Goal: Task Accomplishment & Management: Use online tool/utility

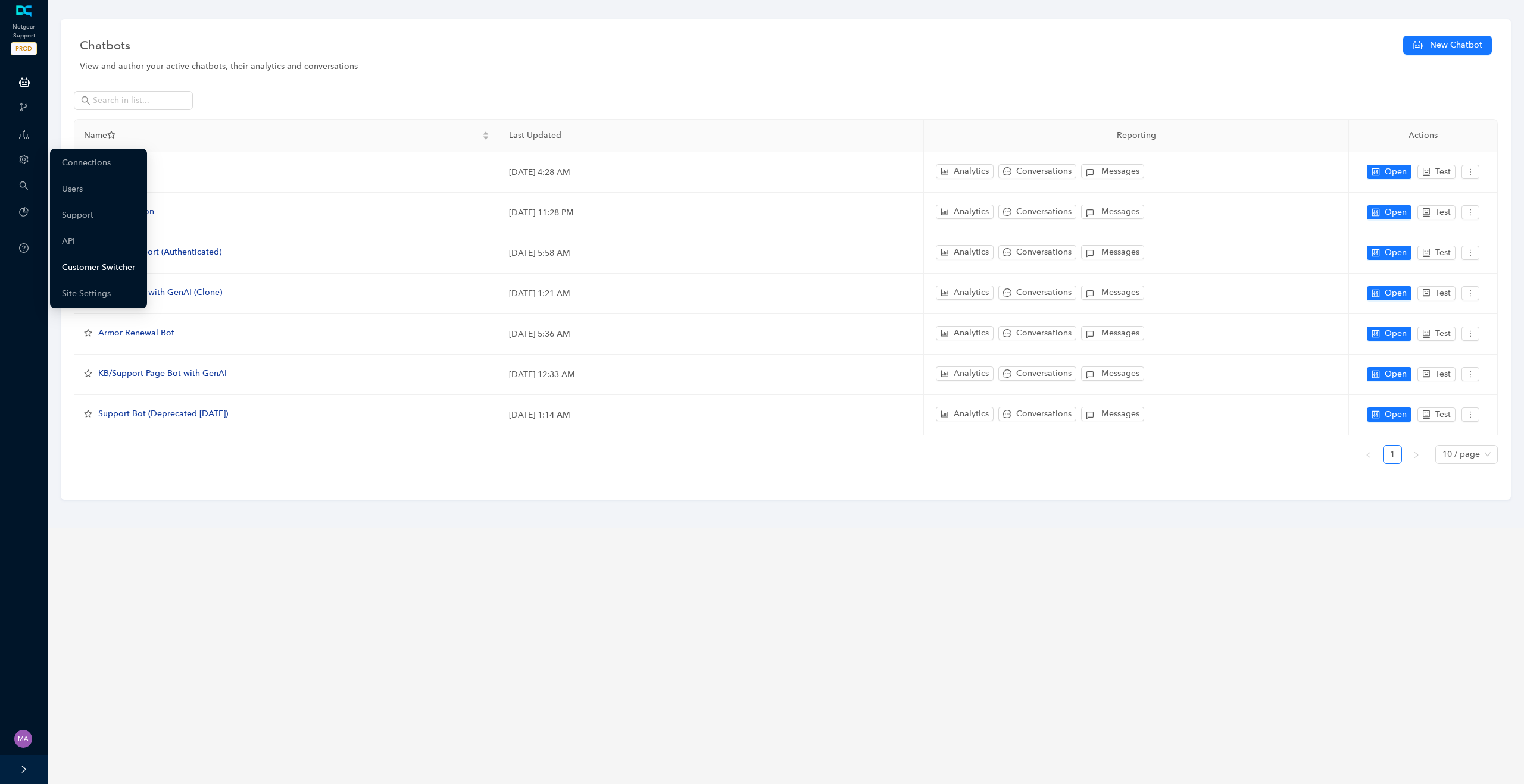
click at [78, 279] on link "Customer Switcher" at bounding box center [98, 268] width 73 height 24
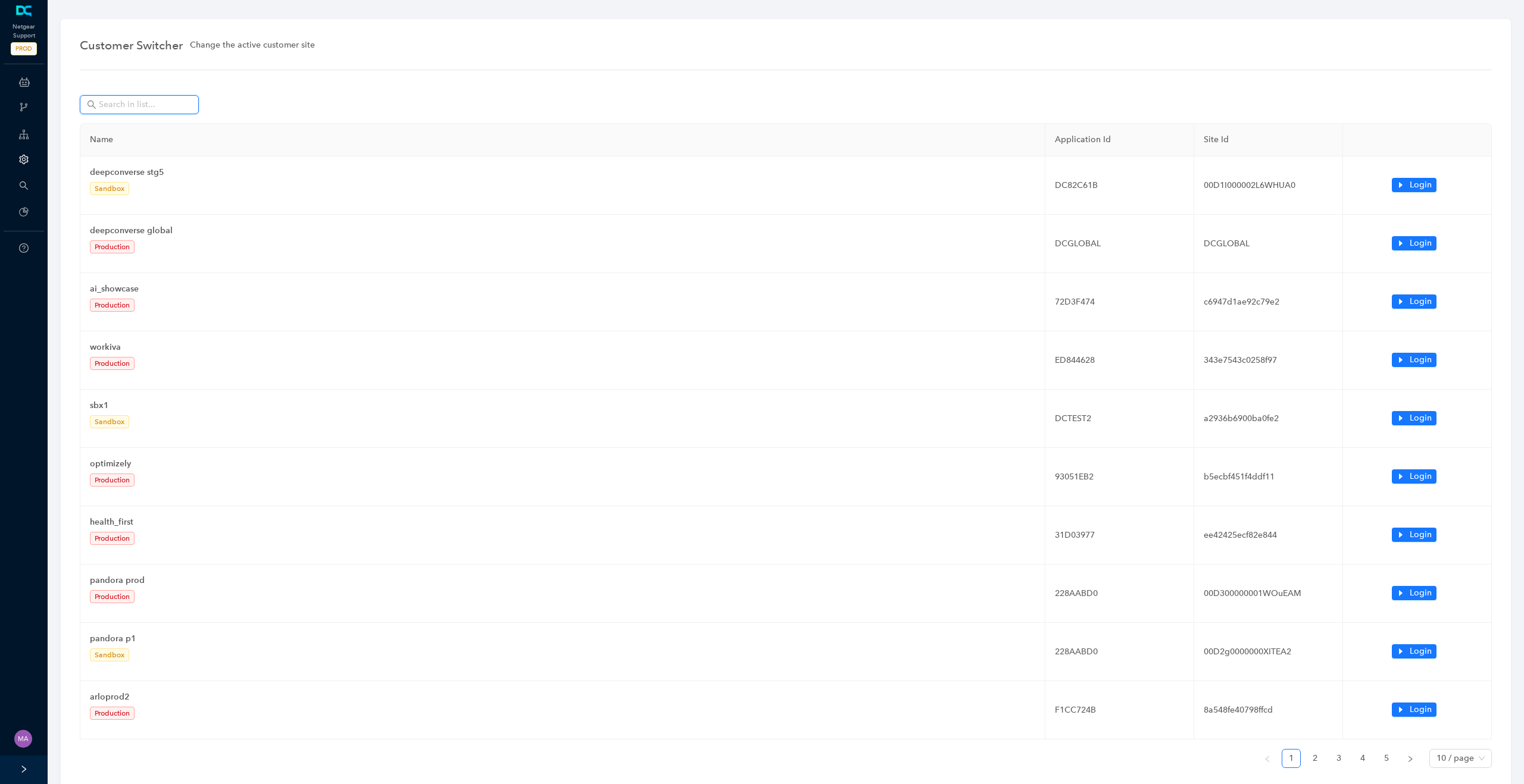
click at [146, 106] on input "text" at bounding box center [141, 105] width 83 height 13
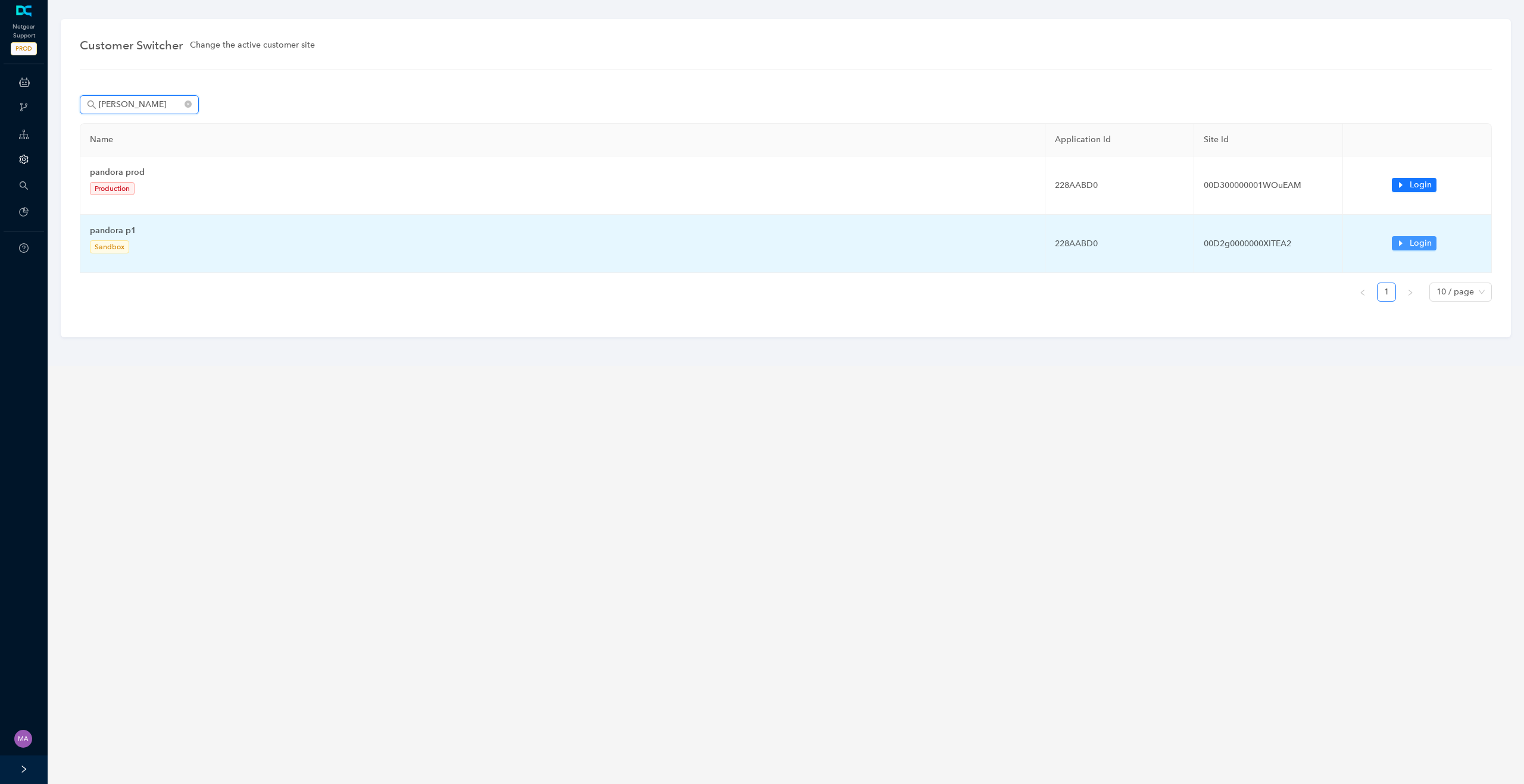
type input "pando"
click at [1403, 239] on icon "caret-right" at bounding box center [1401, 244] width 8 height 8
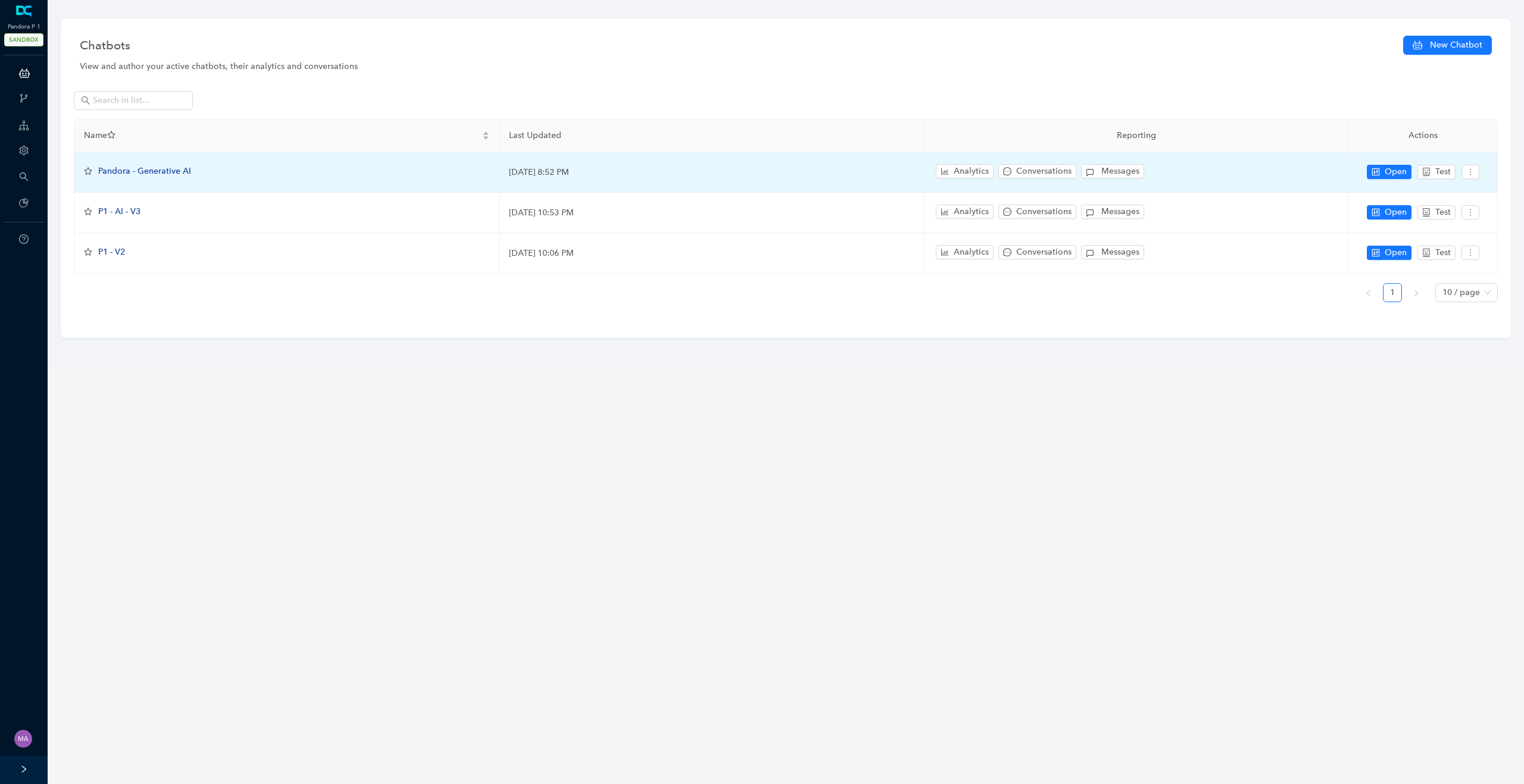
click at [171, 170] on span "Pandora - Generative AI" at bounding box center [145, 171] width 93 height 10
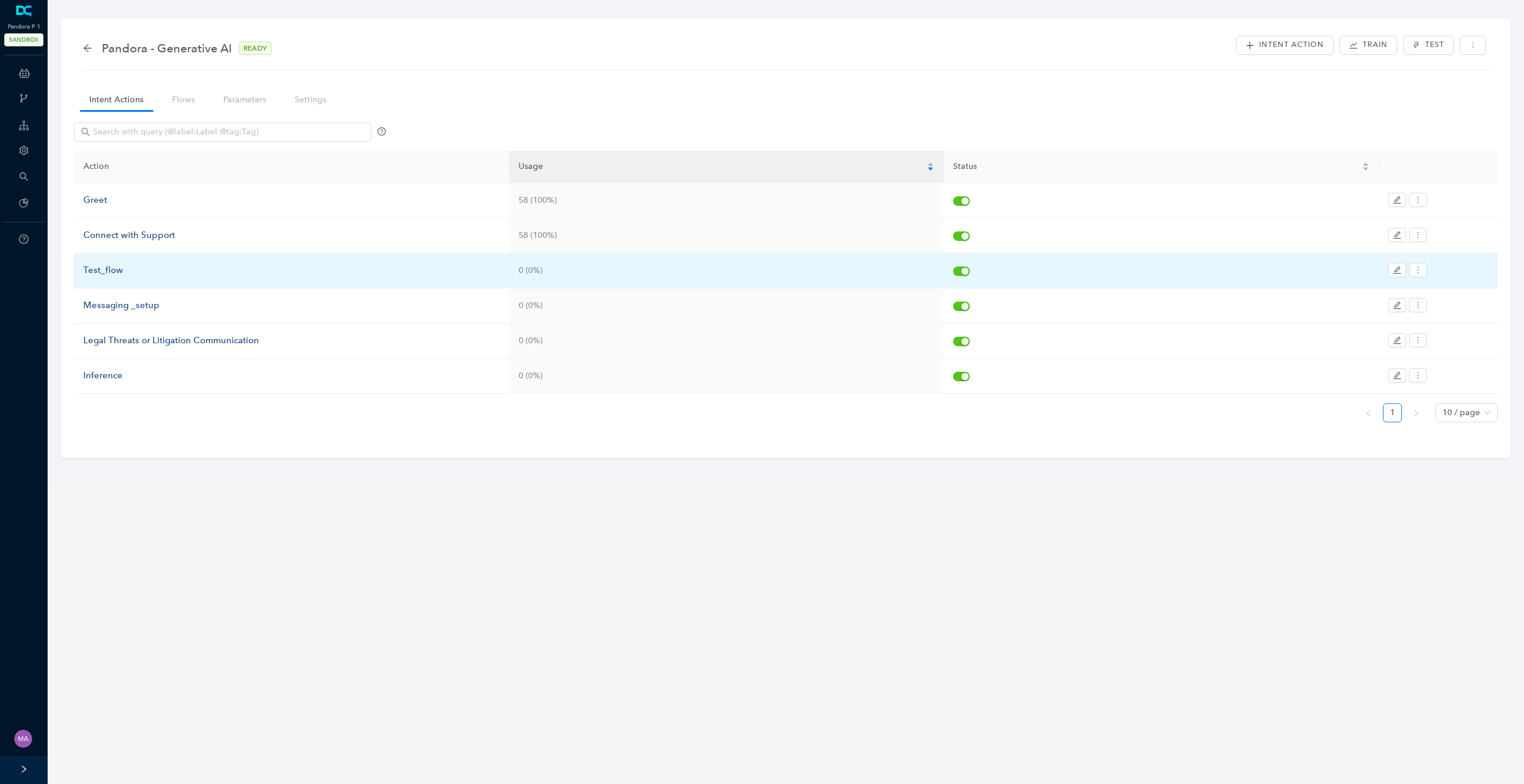
click at [120, 272] on div "Test_flow" at bounding box center [291, 270] width 416 height 14
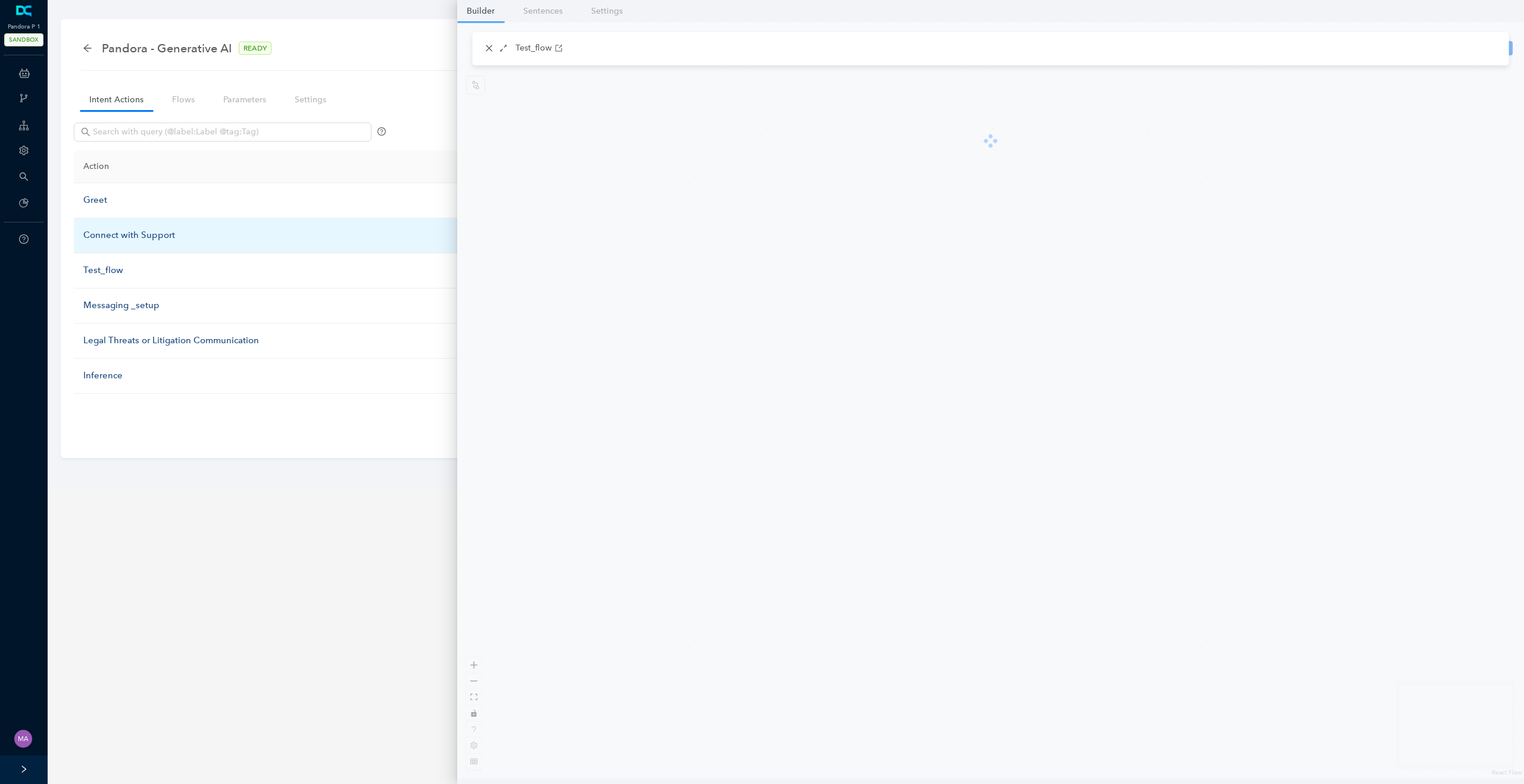
click at [150, 234] on div "Connect with Support" at bounding box center [291, 235] width 416 height 14
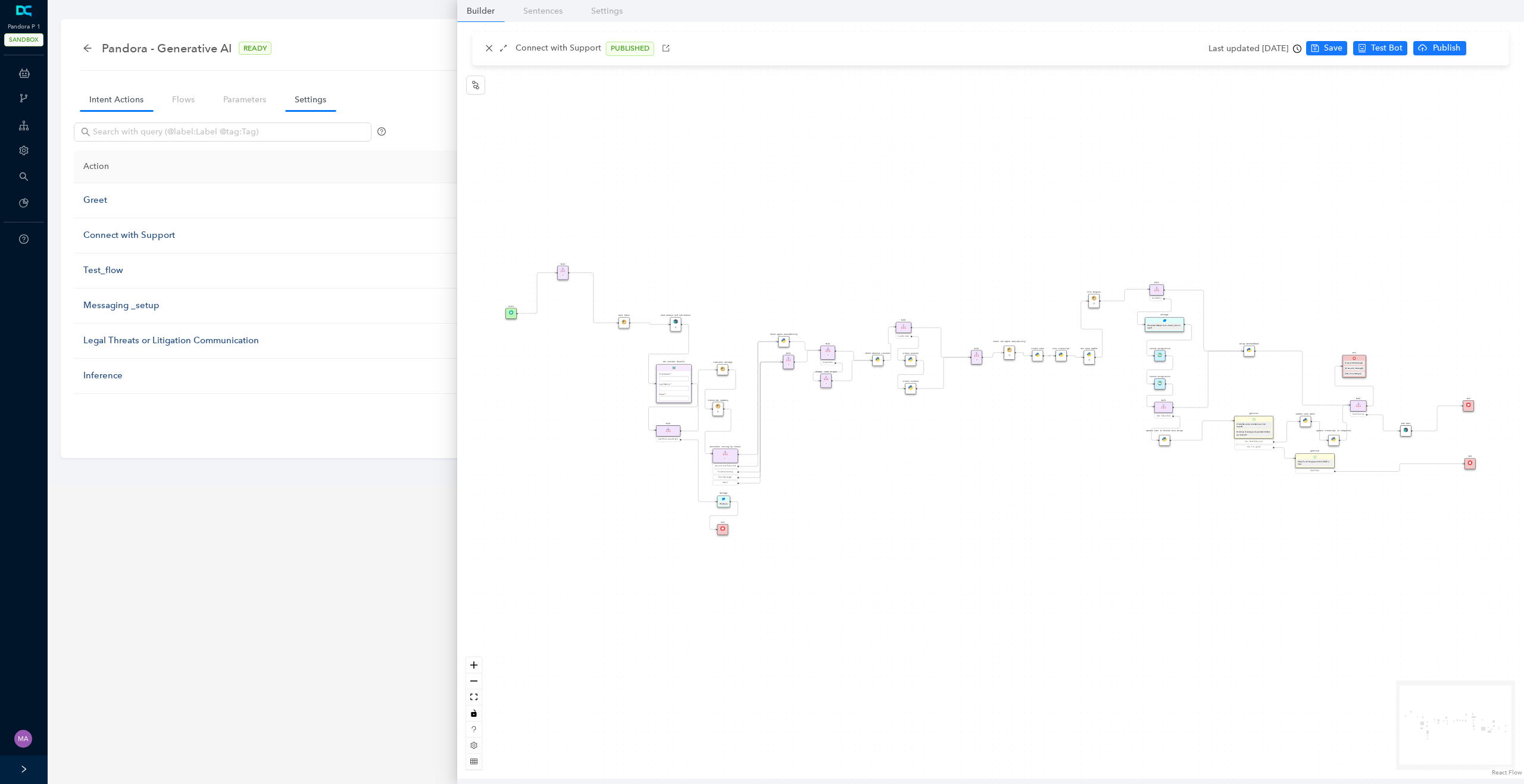
click at [316, 101] on link "Settings" at bounding box center [310, 100] width 51 height 22
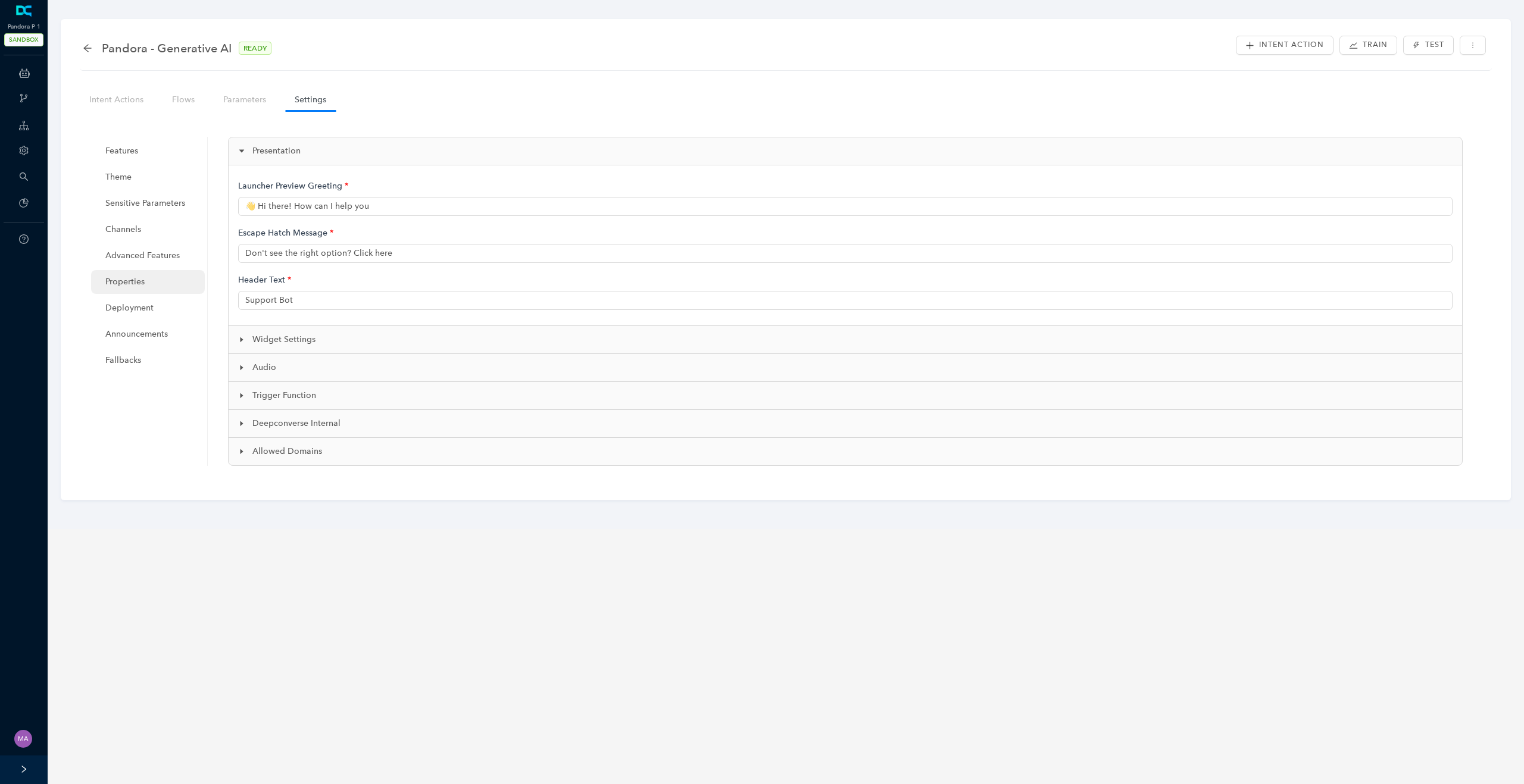
type input "👋 Hi there! How can I help you?"
type input "Pandora Support"
click at [133, 303] on span "Deployment" at bounding box center [151, 308] width 90 height 24
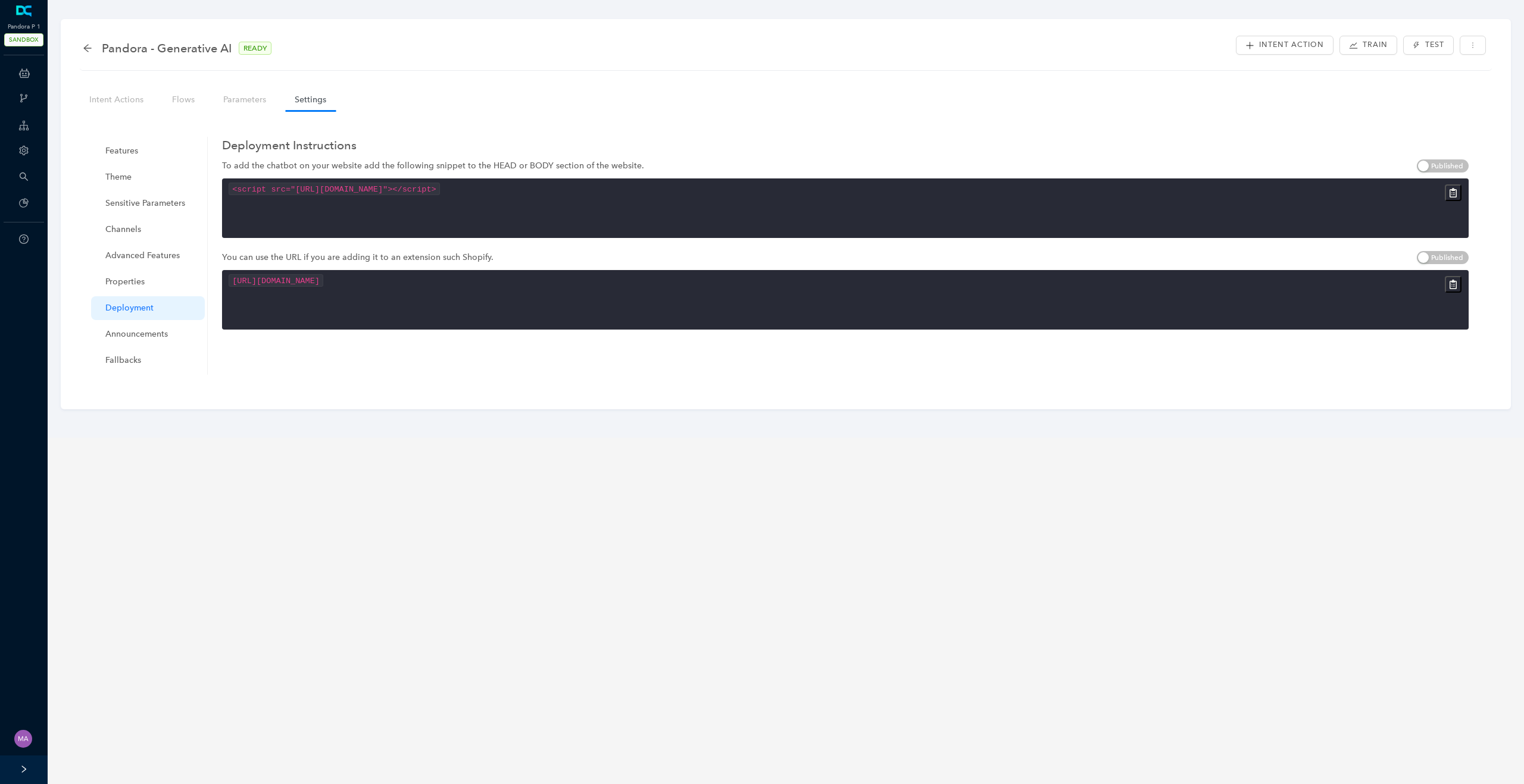
click at [1452, 193] on icon "button" at bounding box center [1453, 192] width 7 height 9
click at [84, 76] on link "Chatbots" at bounding box center [79, 76] width 36 height 24
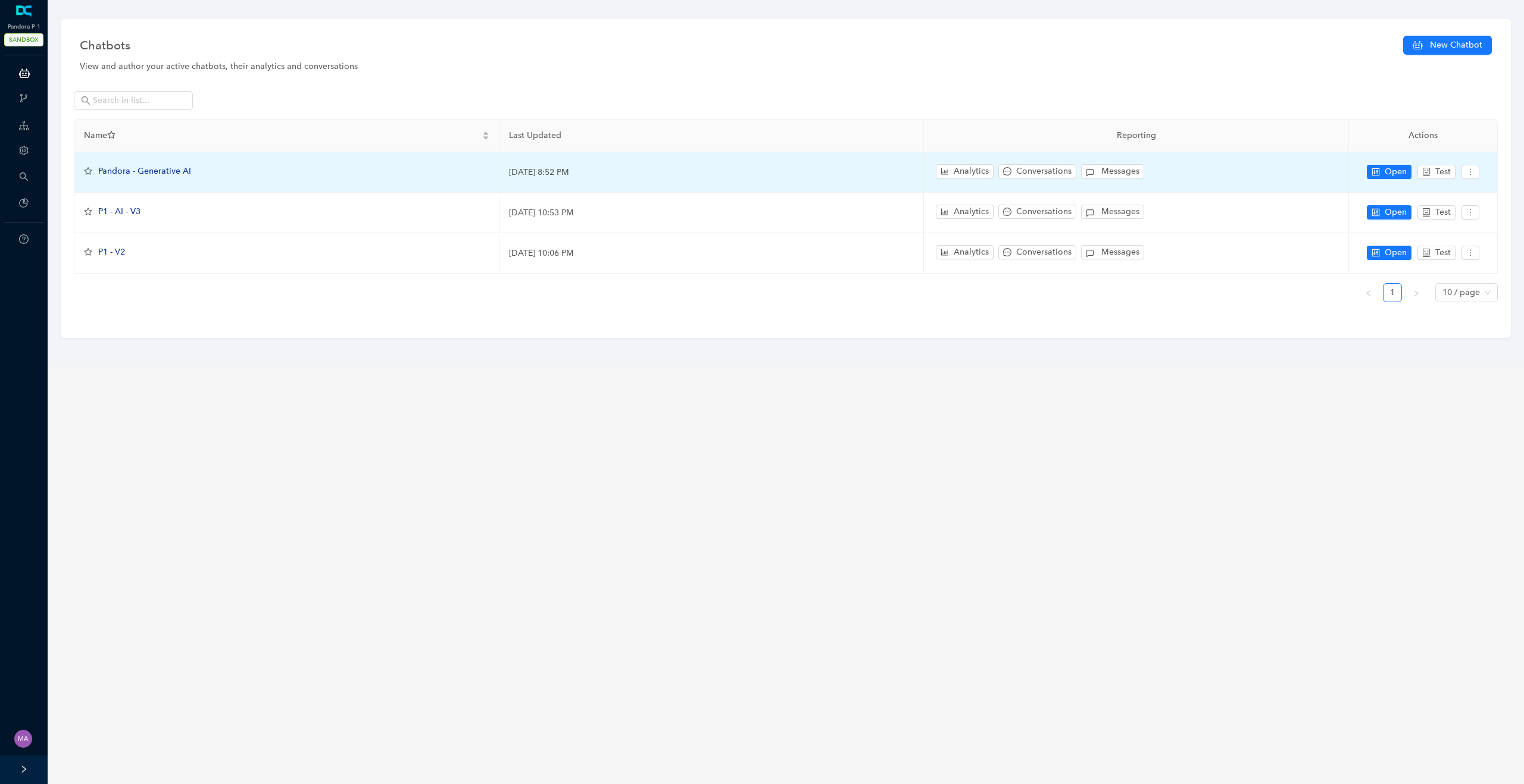
click at [147, 172] on span "Pandora - Generative AI" at bounding box center [145, 171] width 93 height 10
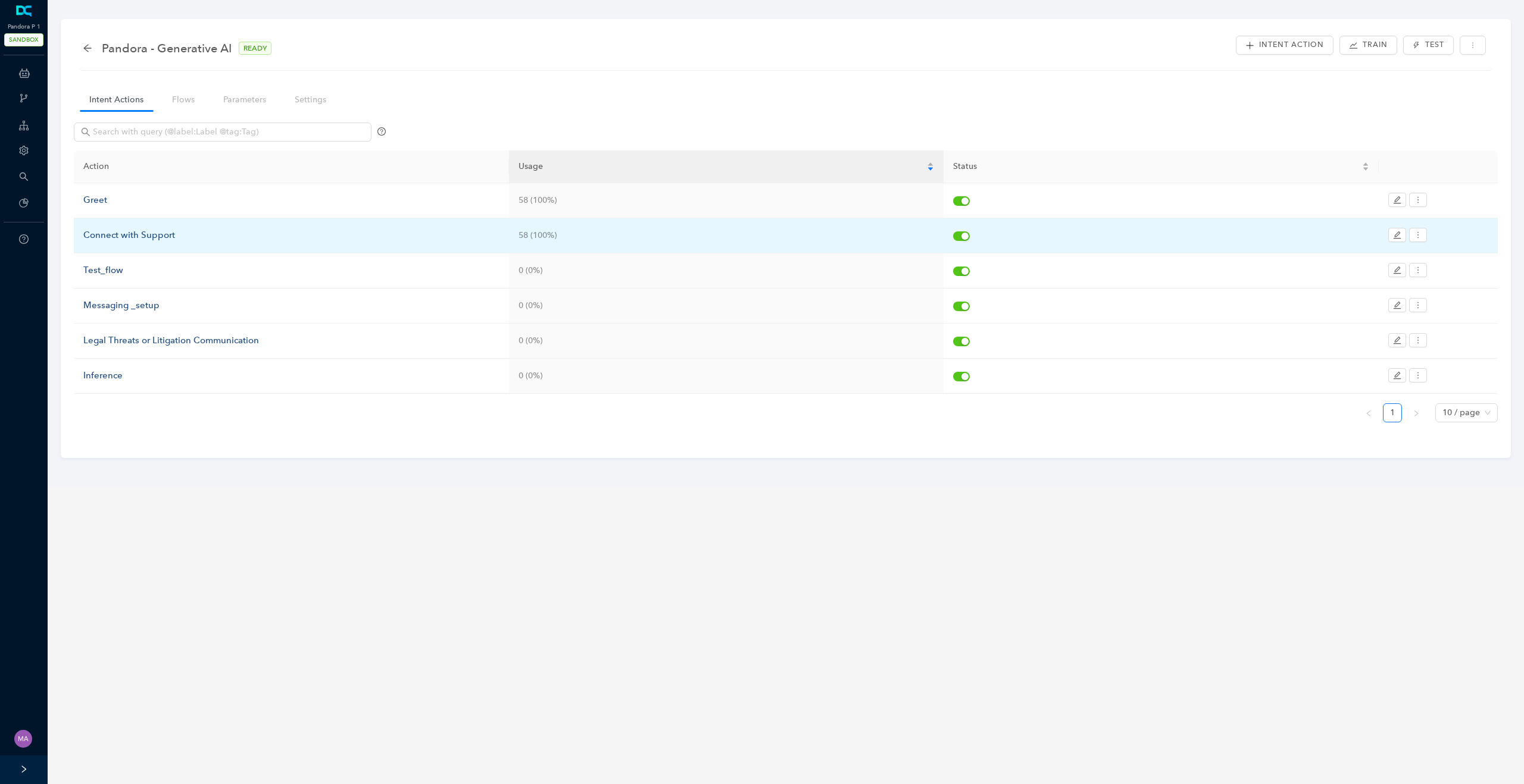
click at [112, 236] on div "Connect with Support" at bounding box center [291, 235] width 416 height 14
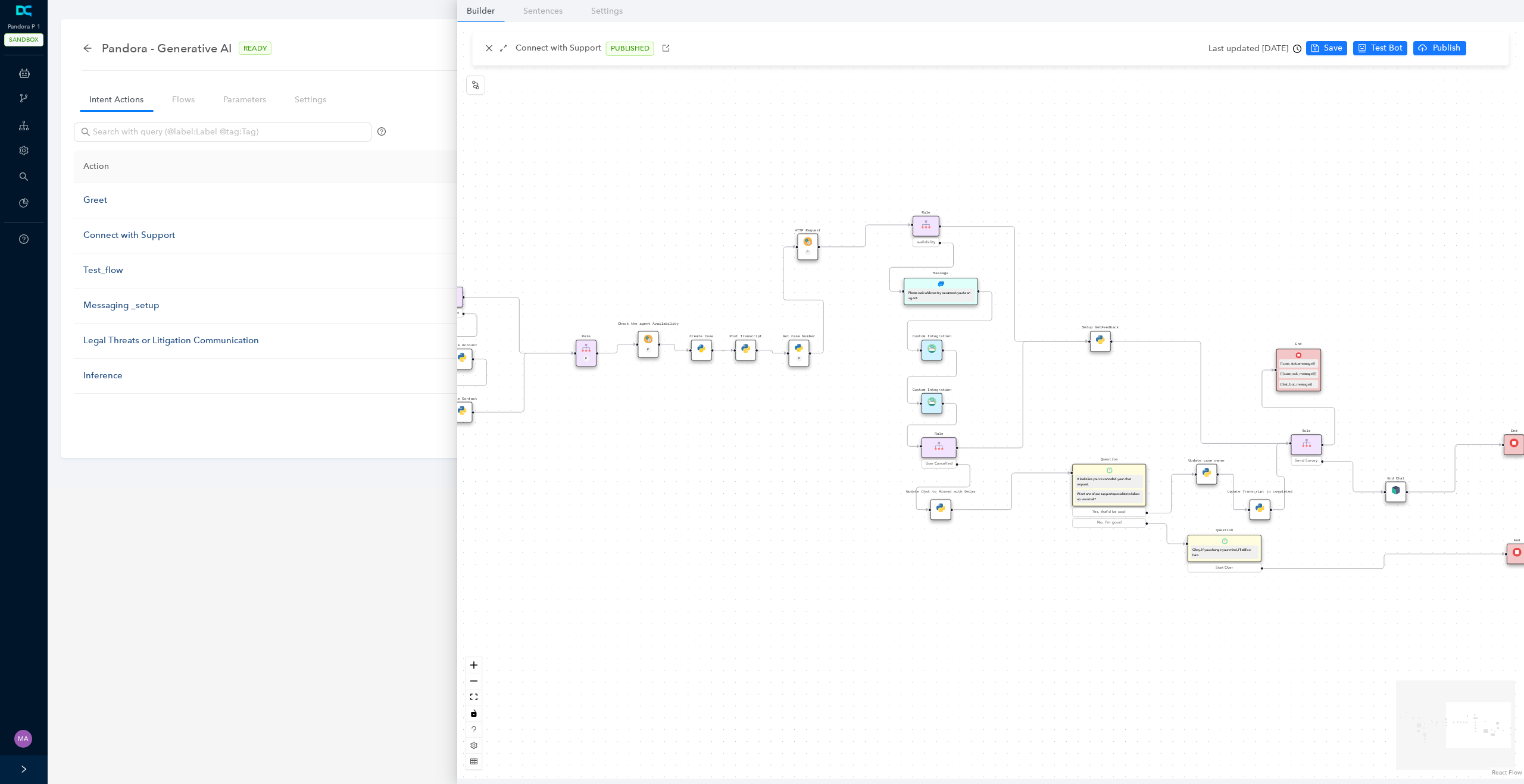
drag, startPoint x: 1125, startPoint y: 388, endPoint x: 887, endPoint y: 437, distance: 243.0
click at [887, 437] on div "Data Table Start Rule P IsAvailable Rule newContact Get Contact details First N…" at bounding box center [991, 400] width 1066 height 757
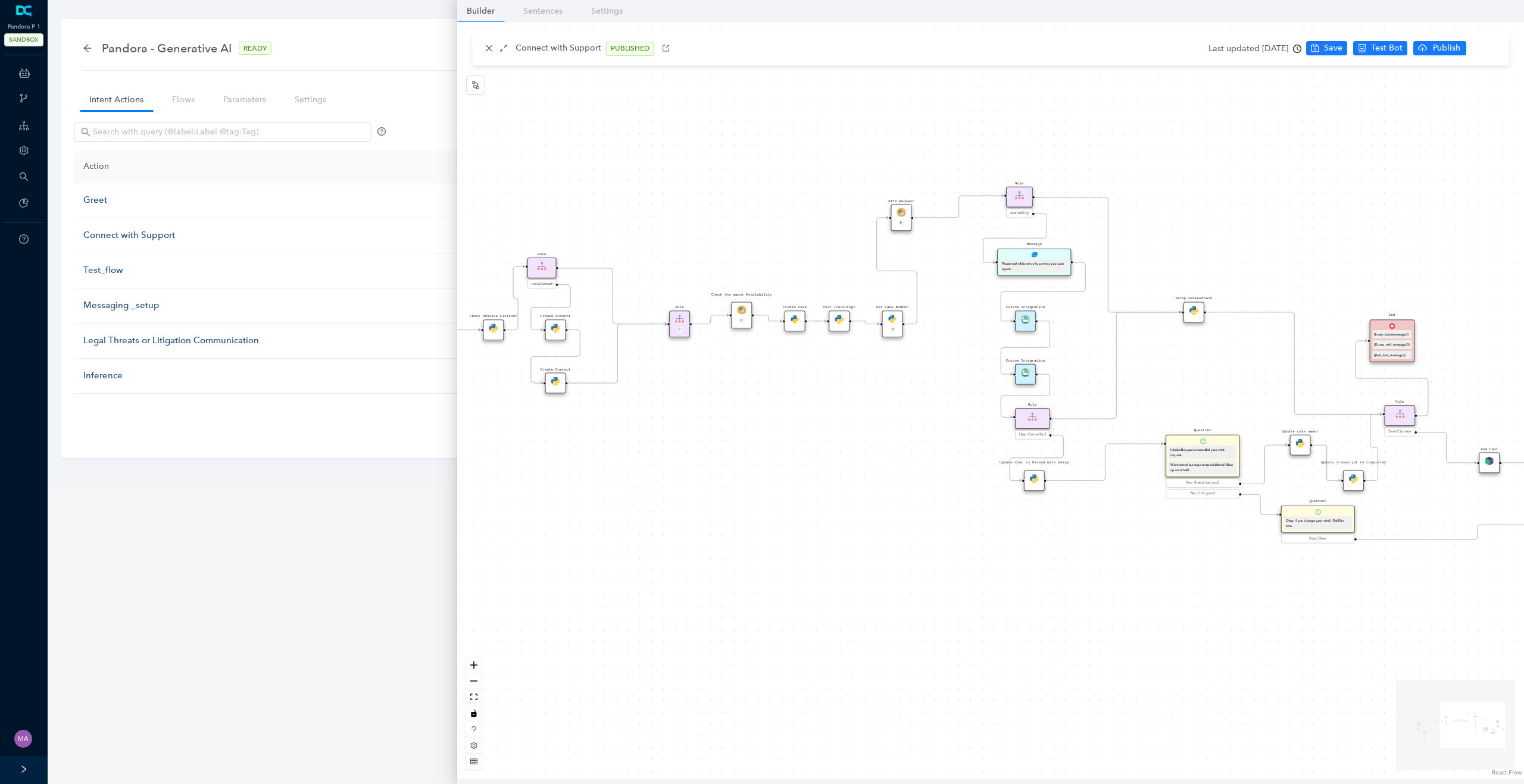
drag, startPoint x: 1126, startPoint y: 403, endPoint x: 1220, endPoint y: 374, distance: 98.4
click at [1220, 374] on div "Data Table Start Rule P IsAvailable Rule newContact Get Contact details First N…" at bounding box center [991, 400] width 1066 height 757
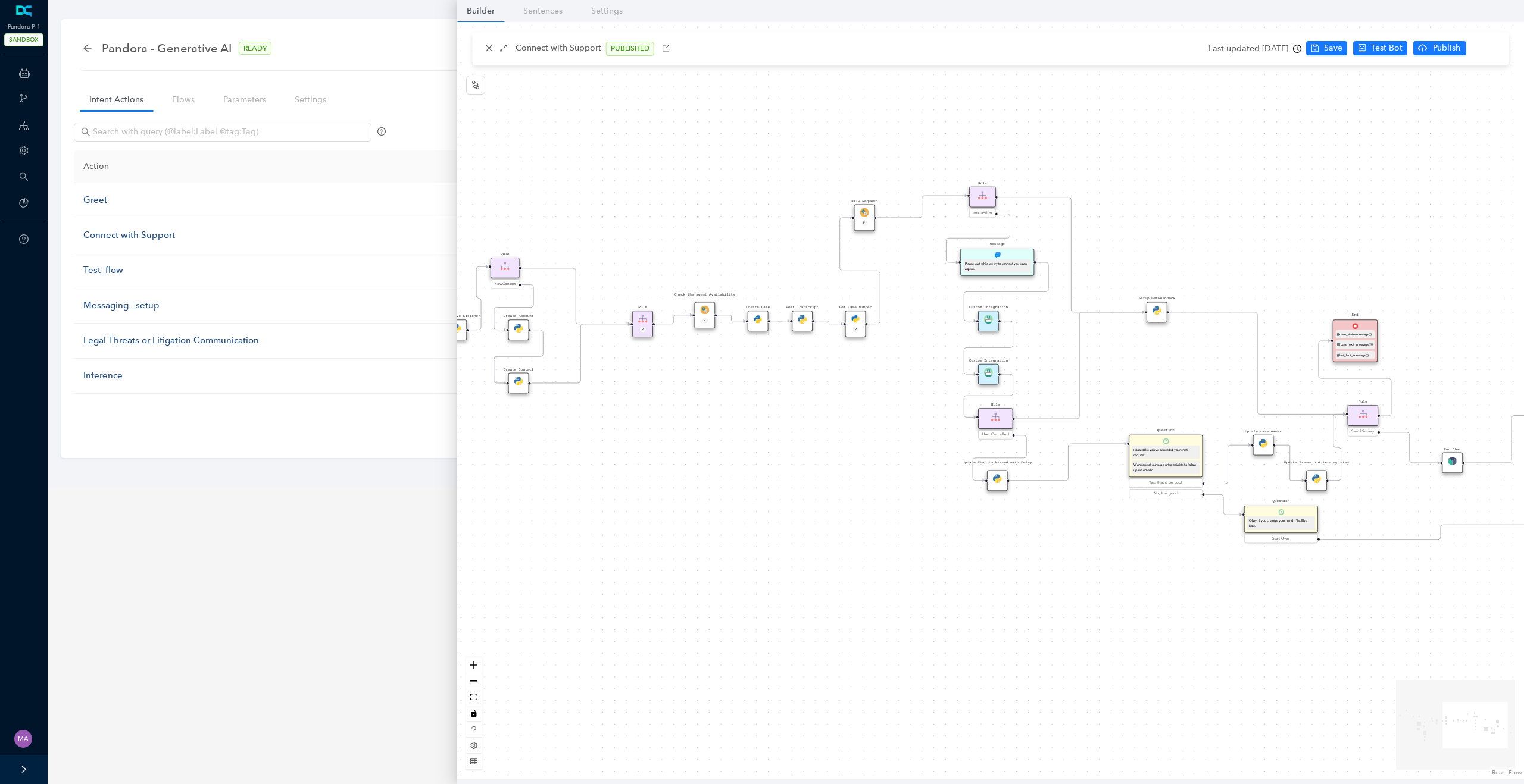
drag, startPoint x: 994, startPoint y: 224, endPoint x: 936, endPoint y: 224, distance: 58.0
click at [936, 224] on div "Data Table Start Rule P IsAvailable Rule newContact Get Contact details First N…" at bounding box center [991, 400] width 1066 height 757
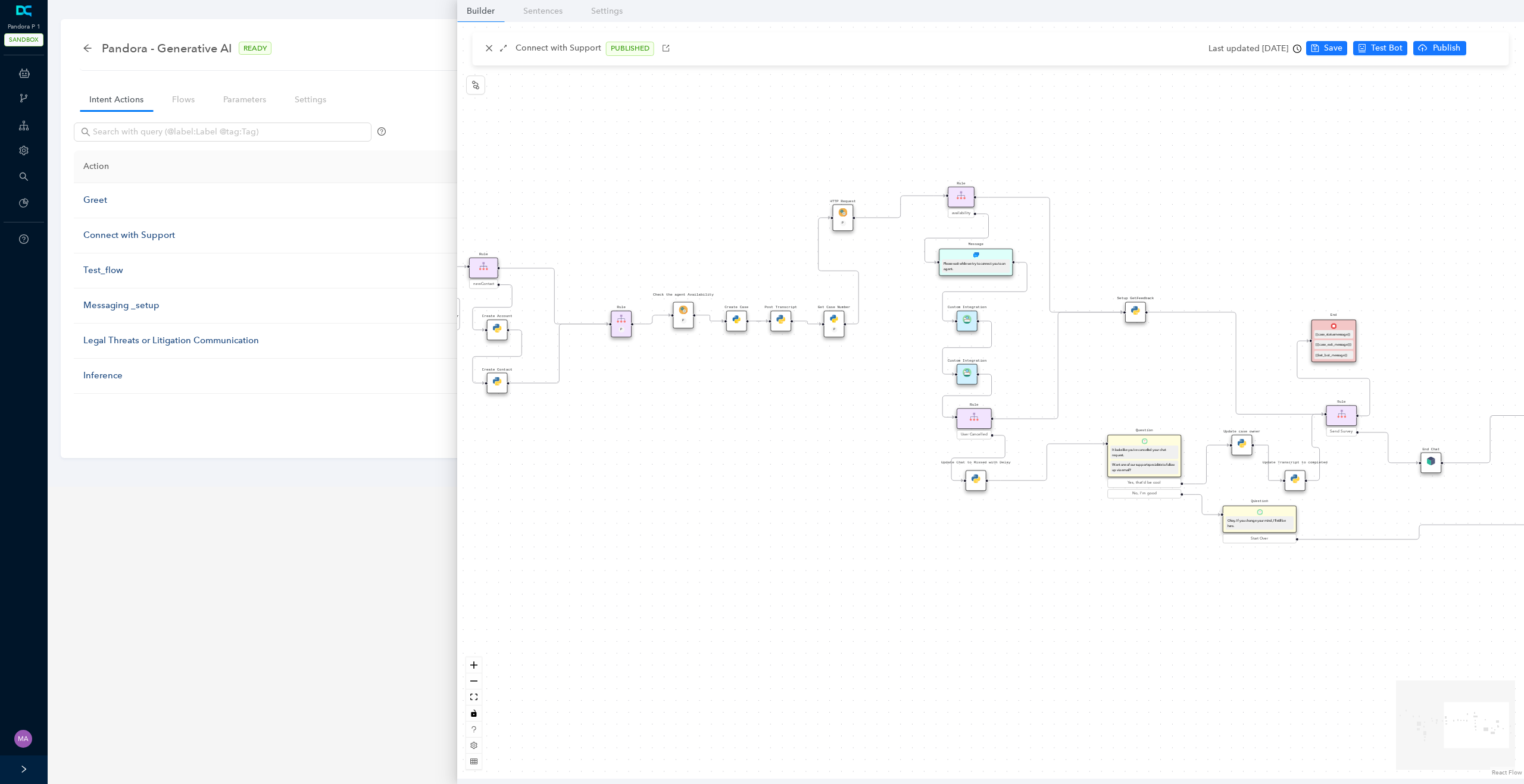
click at [1017, 304] on div "Data Table Start Rule P IsAvailable Rule newContact Get Contact details First N…" at bounding box center [991, 400] width 1066 height 757
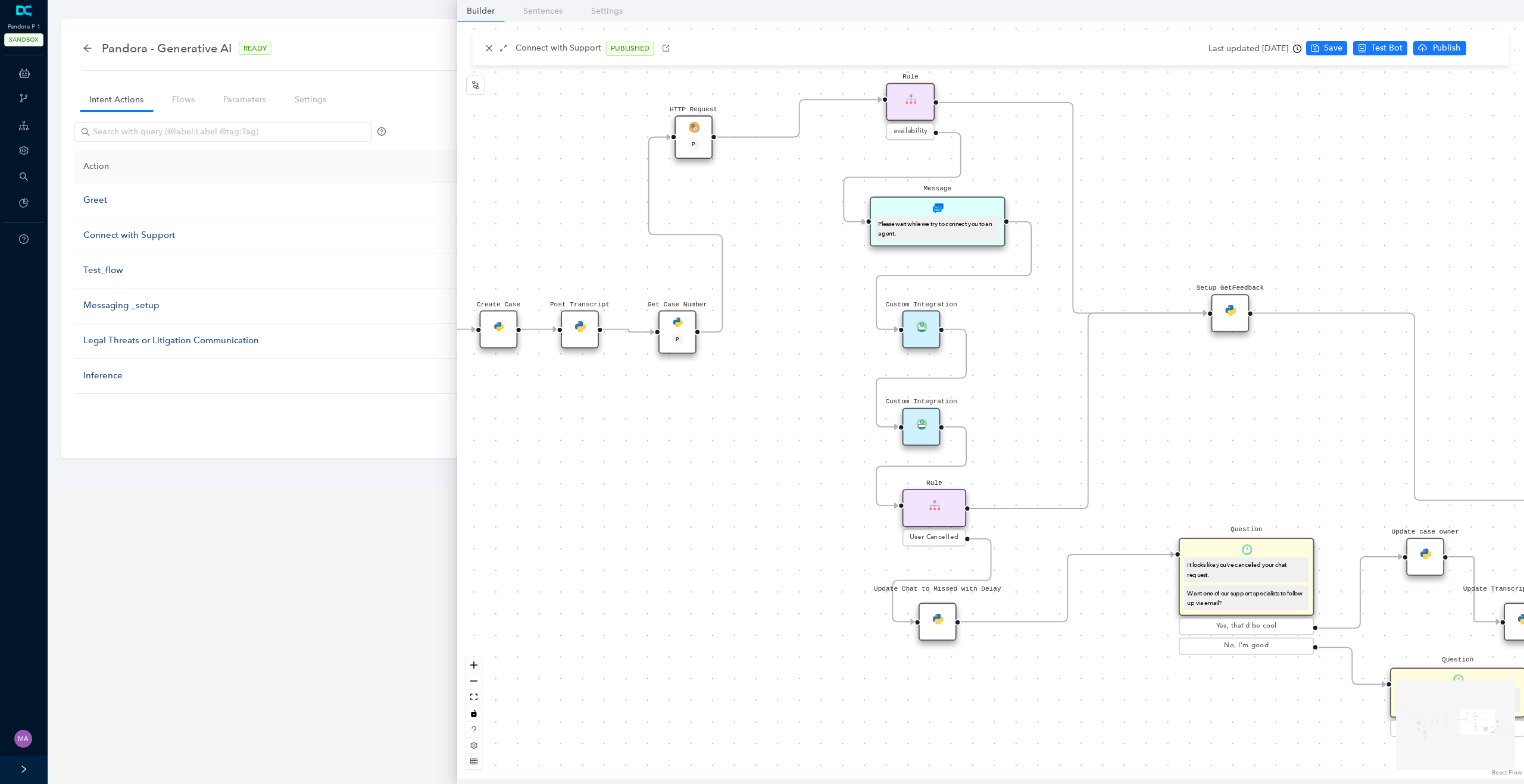
drag, startPoint x: 1022, startPoint y: 424, endPoint x: 992, endPoint y: 377, distance: 55.8
click at [992, 377] on div "Data Table Start Rule P IsAvailable Rule newContact Get Contact details First N…" at bounding box center [991, 400] width 1066 height 757
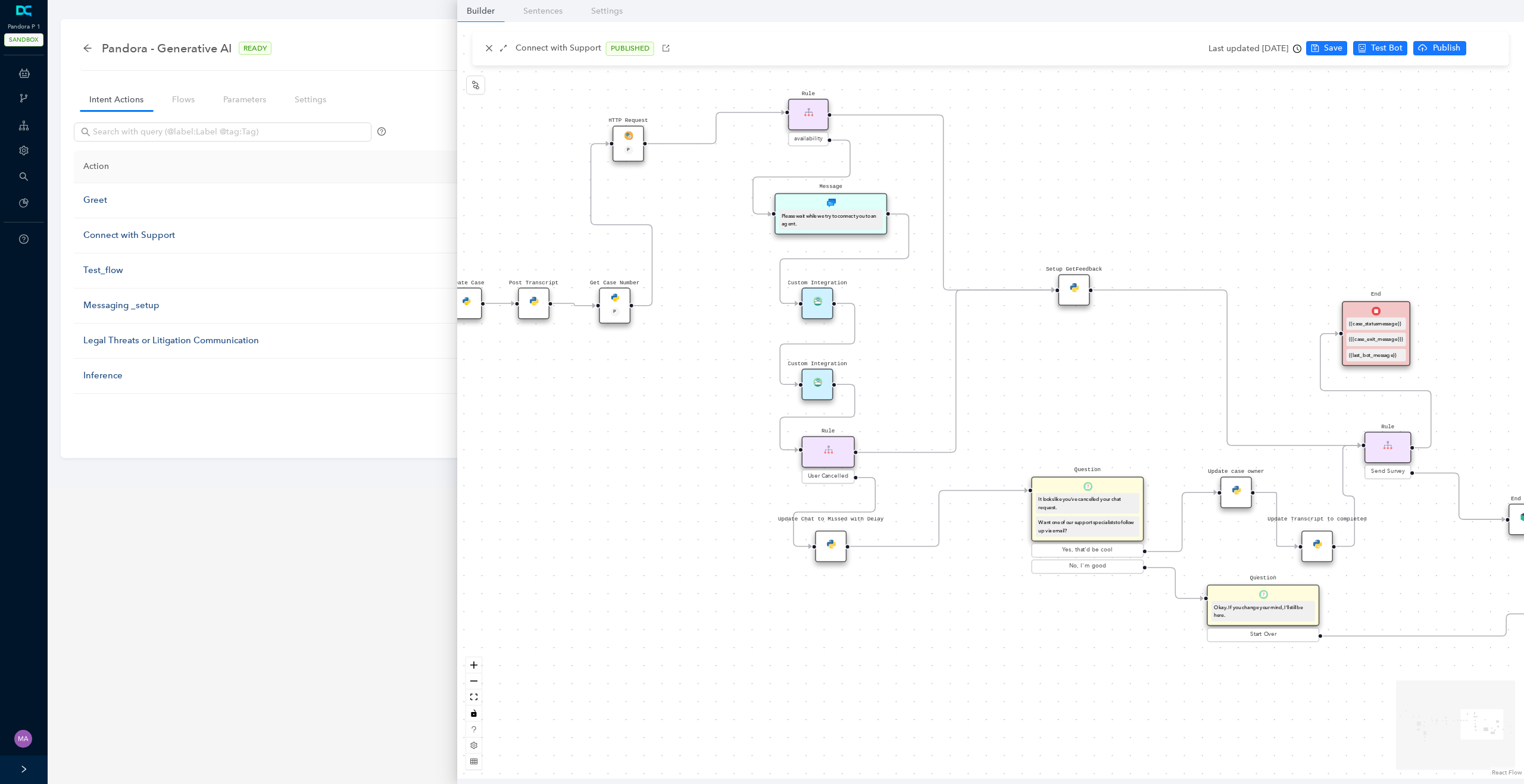
drag, startPoint x: 1161, startPoint y: 427, endPoint x: 1066, endPoint y: 427, distance: 95.0
click at [1066, 427] on div "Data Table Start Rule P IsAvailable Rule newContact Get Contact details First N…" at bounding box center [991, 400] width 1066 height 757
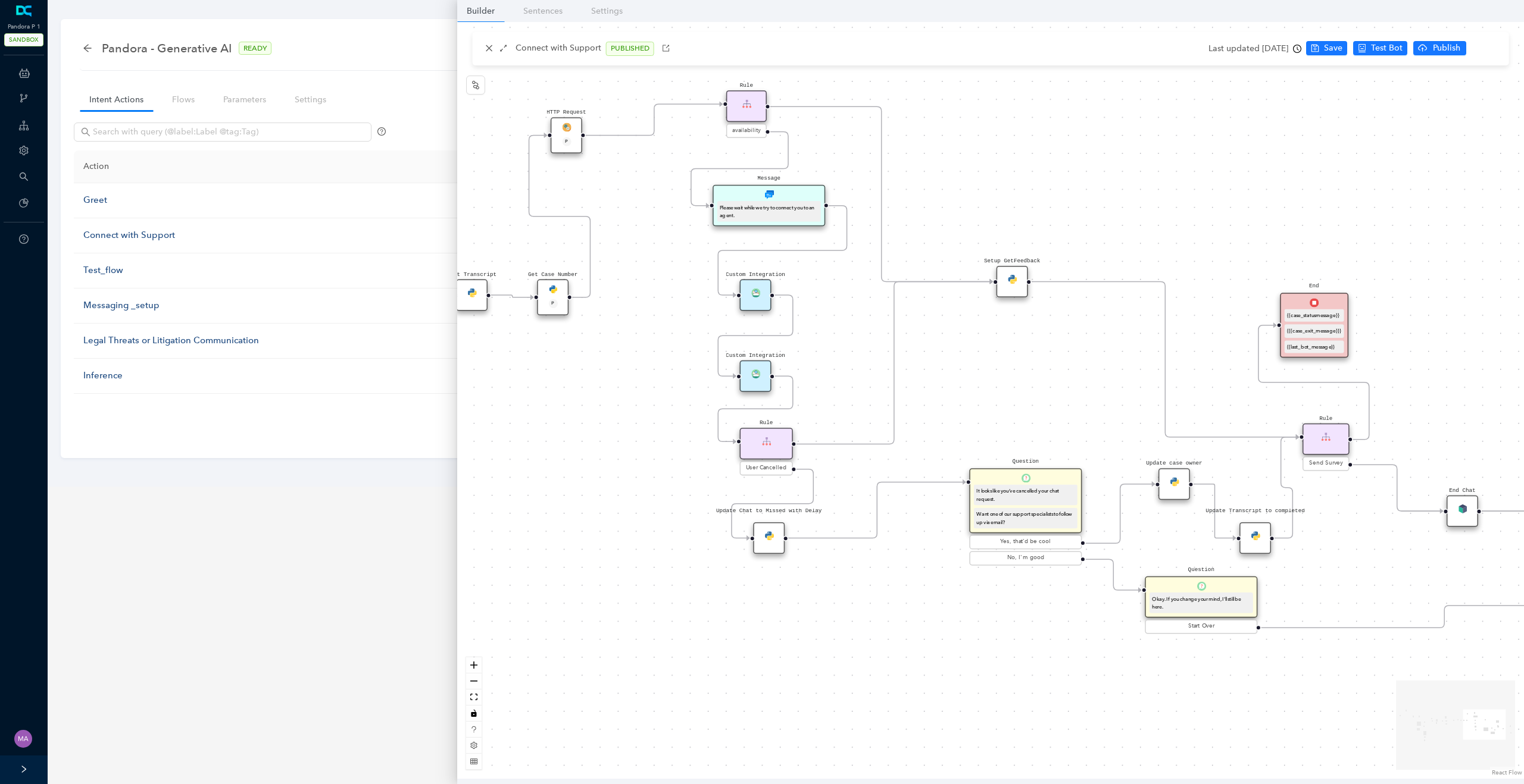
drag, startPoint x: 1123, startPoint y: 388, endPoint x: 1007, endPoint y: 367, distance: 117.9
click at [1007, 367] on div "Data Table Start Rule P IsAvailable Rule newContact Get Contact details First N…" at bounding box center [991, 400] width 1066 height 757
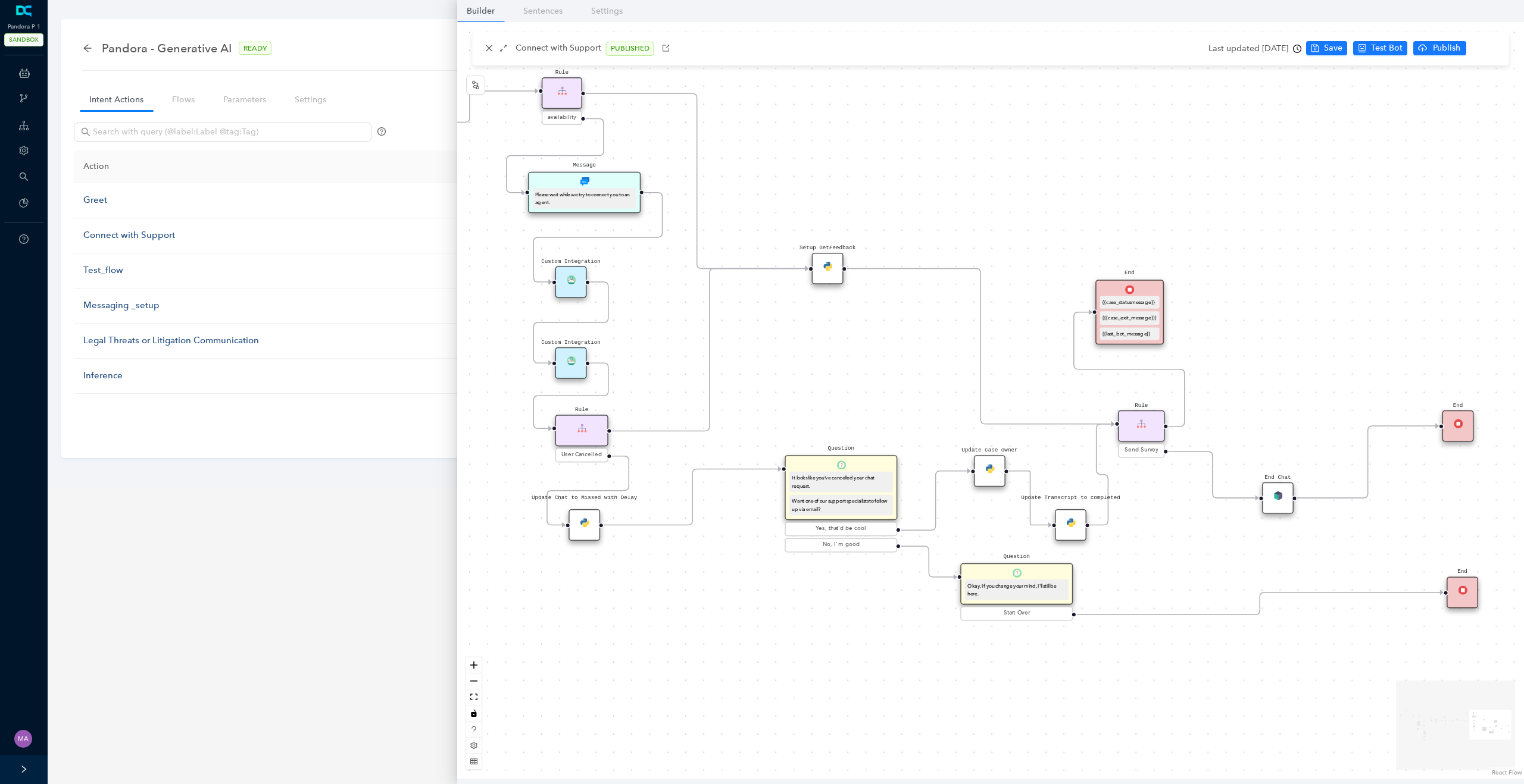
drag, startPoint x: 1007, startPoint y: 367, endPoint x: 845, endPoint y: 367, distance: 162.0
click at [845, 367] on div "Data Table Start Rule P IsAvailable Rule newContact Get Contact details First N…" at bounding box center [991, 400] width 1066 height 757
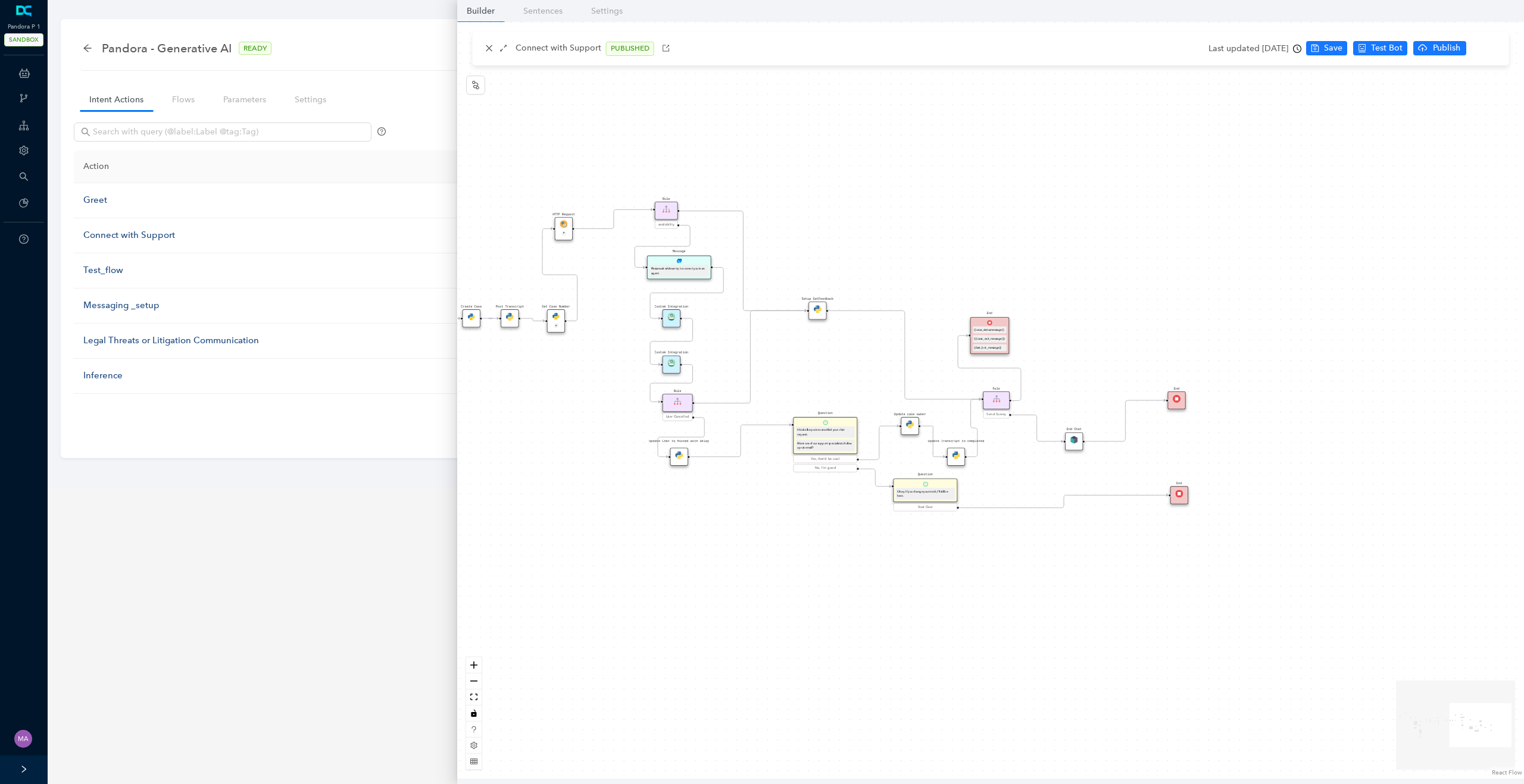
drag, startPoint x: 845, startPoint y: 367, endPoint x: 874, endPoint y: 372, distance: 29.4
click at [874, 372] on div "Data Table Start Rule P IsAvailable Rule newContact Get Contact details First N…" at bounding box center [991, 400] width 1066 height 757
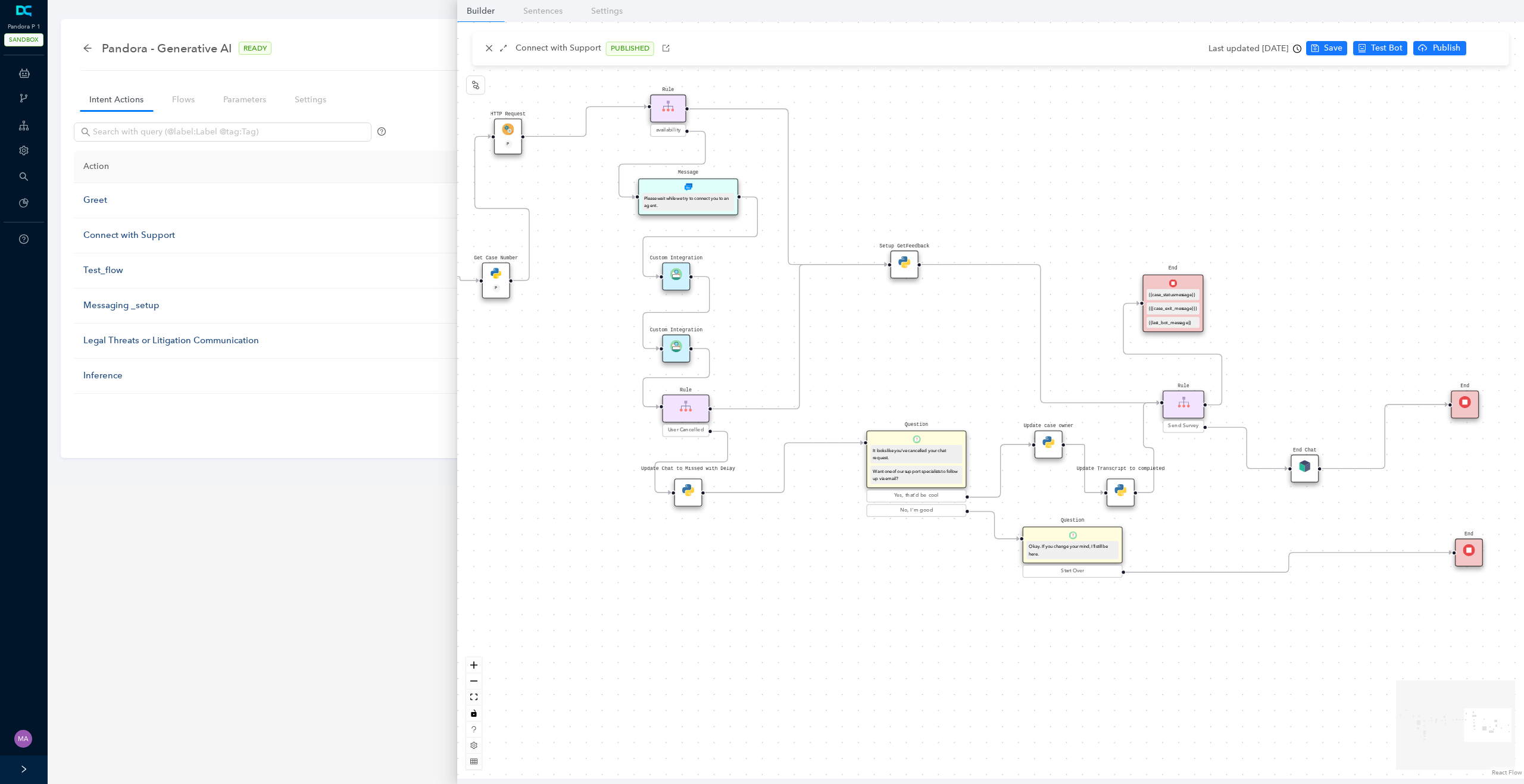
drag, startPoint x: 874, startPoint y: 372, endPoint x: 947, endPoint y: 351, distance: 76.0
click at [947, 351] on div "Data Table Start Rule P IsAvailable Rule newContact Get Contact details First N…" at bounding box center [991, 400] width 1066 height 757
